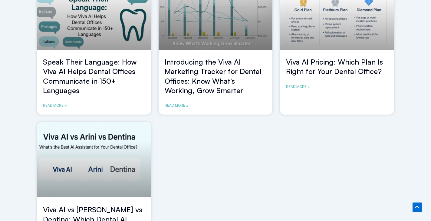
scroll to position [433, 0]
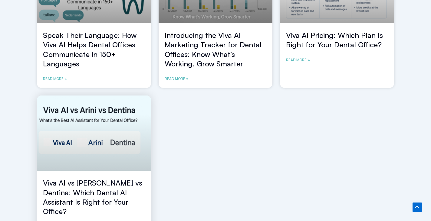
click at [106, 161] on link at bounding box center [94, 132] width 114 height 75
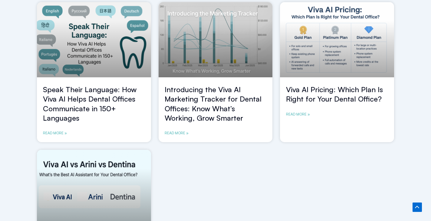
scroll to position [335, 0]
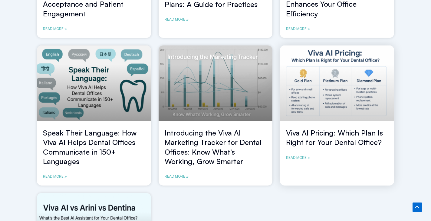
click at [348, 99] on link at bounding box center [337, 82] width 114 height 75
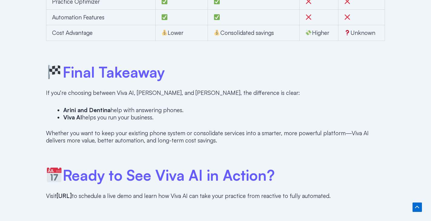
scroll to position [1745, 0]
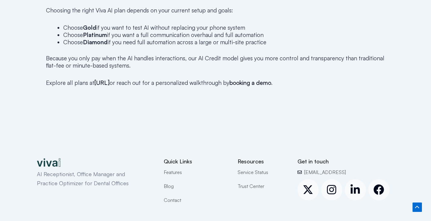
scroll to position [1668, 0]
